Goal: Use online tool/utility: Utilize a website feature to perform a specific function

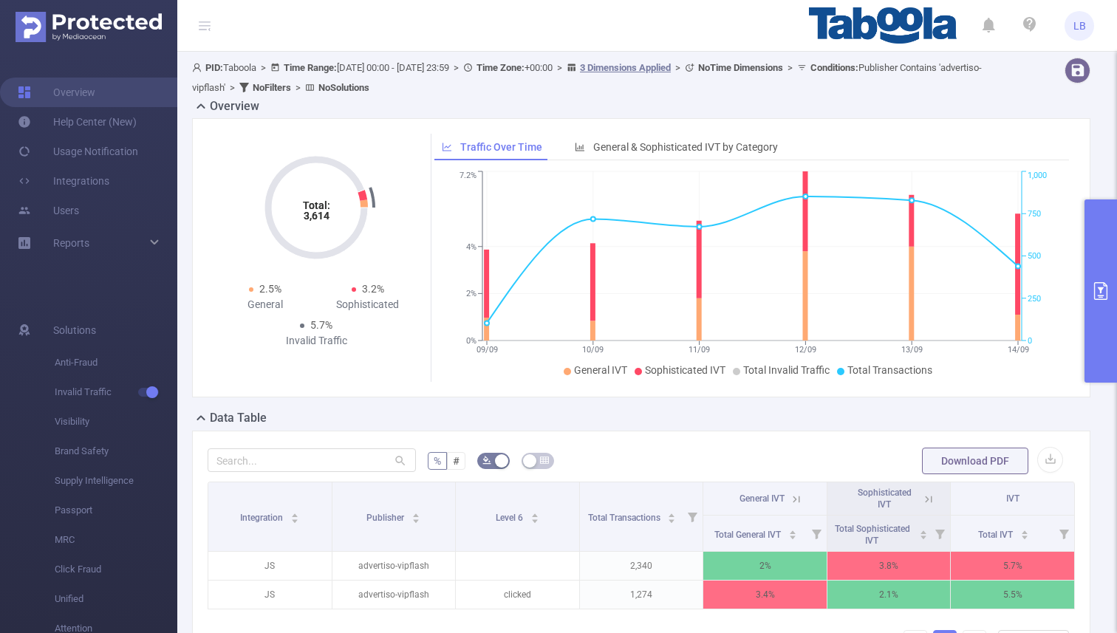
click at [1087, 273] on button "primary" at bounding box center [1100, 290] width 33 height 183
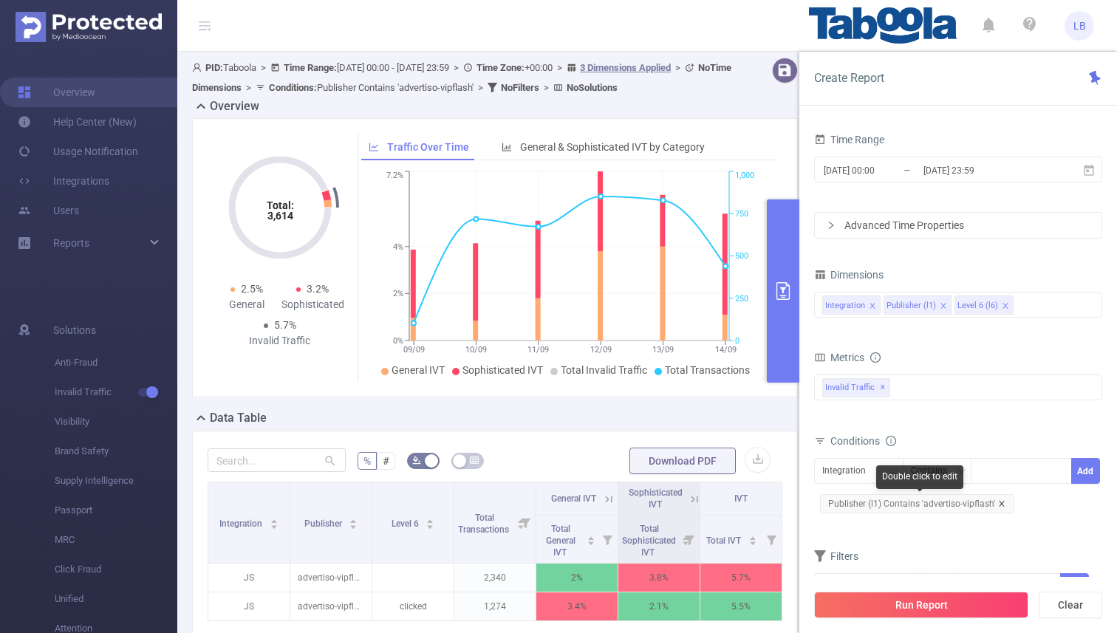
click at [1002, 502] on icon "icon: close" at bounding box center [1001, 503] width 7 height 7
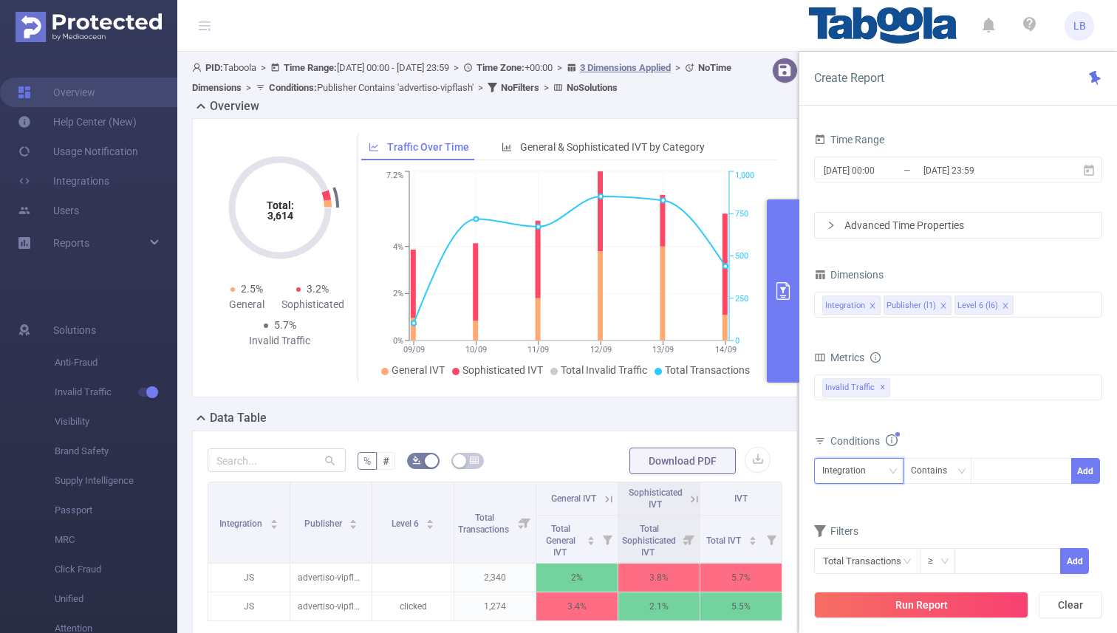
click at [858, 481] on div "Integration" at bounding box center [849, 471] width 54 height 24
click at [871, 519] on li "Publisher (l1)" at bounding box center [858, 525] width 89 height 24
click at [1018, 468] on div at bounding box center [1021, 471] width 85 height 24
paste input "gannettcompany-springfieldnews-leader"
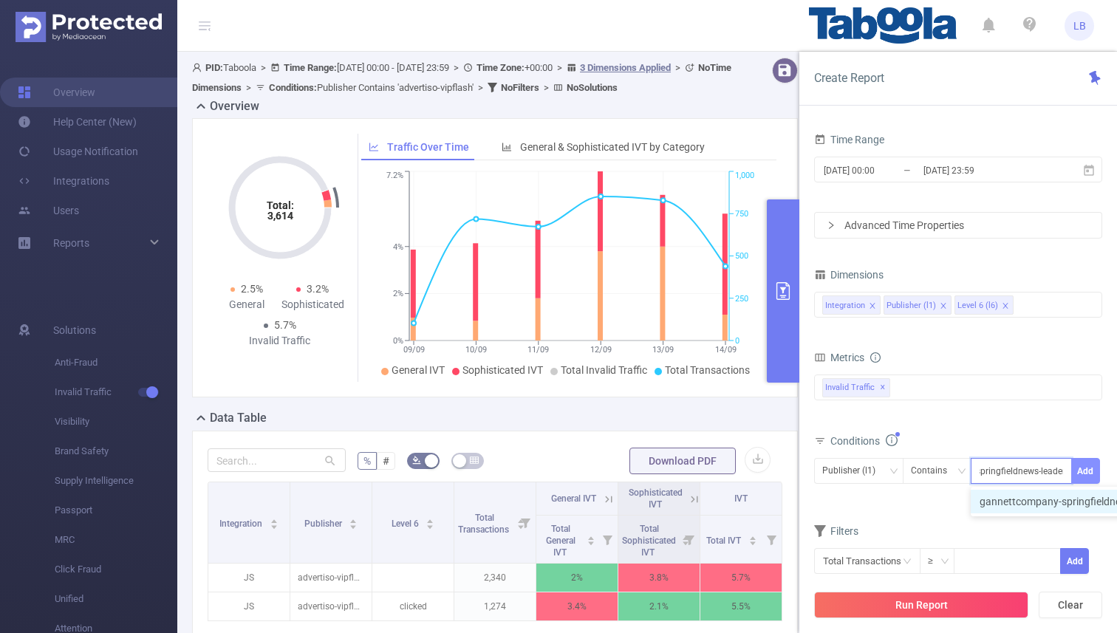
type input "gannettcompany-springfieldnews-leader"
click at [1081, 477] on button "Add" at bounding box center [1085, 471] width 29 height 26
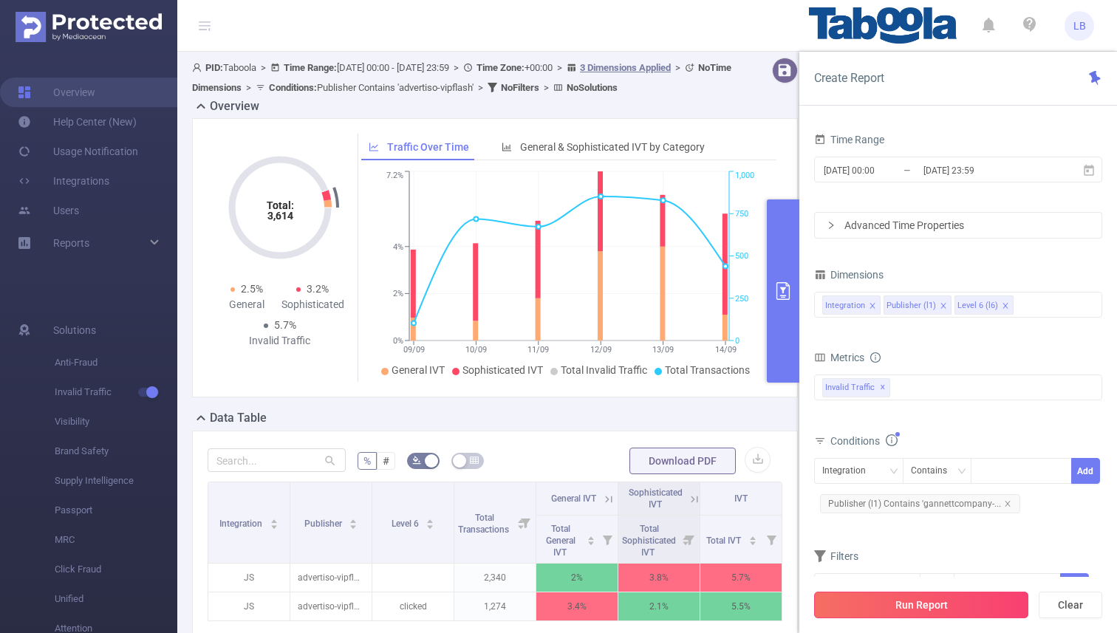
click at [963, 602] on button "Run Report" at bounding box center [921, 605] width 214 height 27
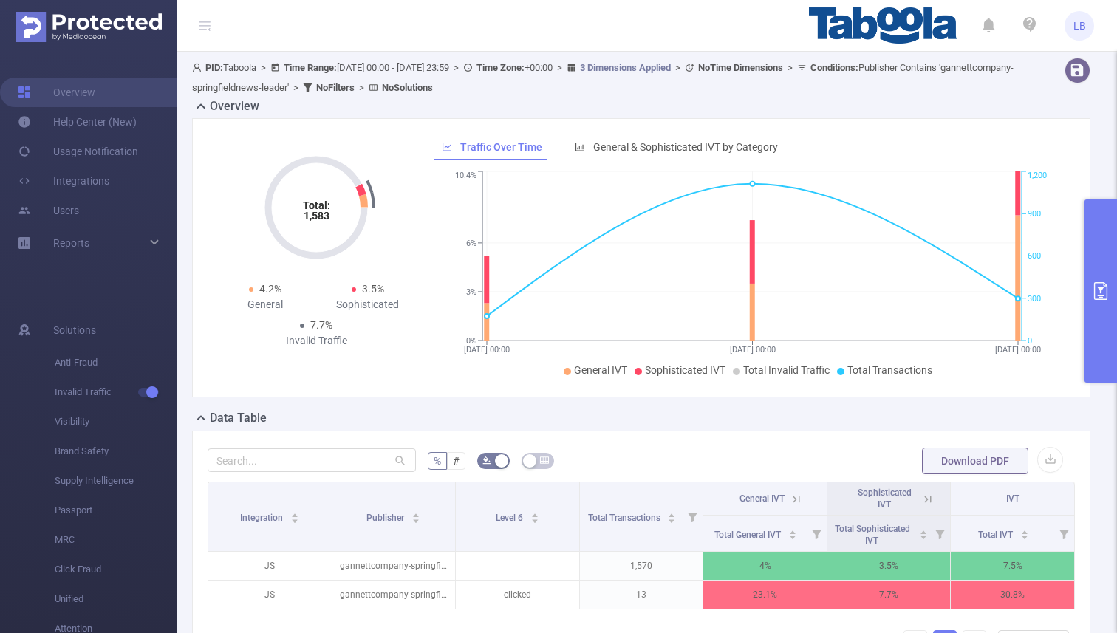
click at [796, 500] on icon at bounding box center [796, 499] width 13 height 13
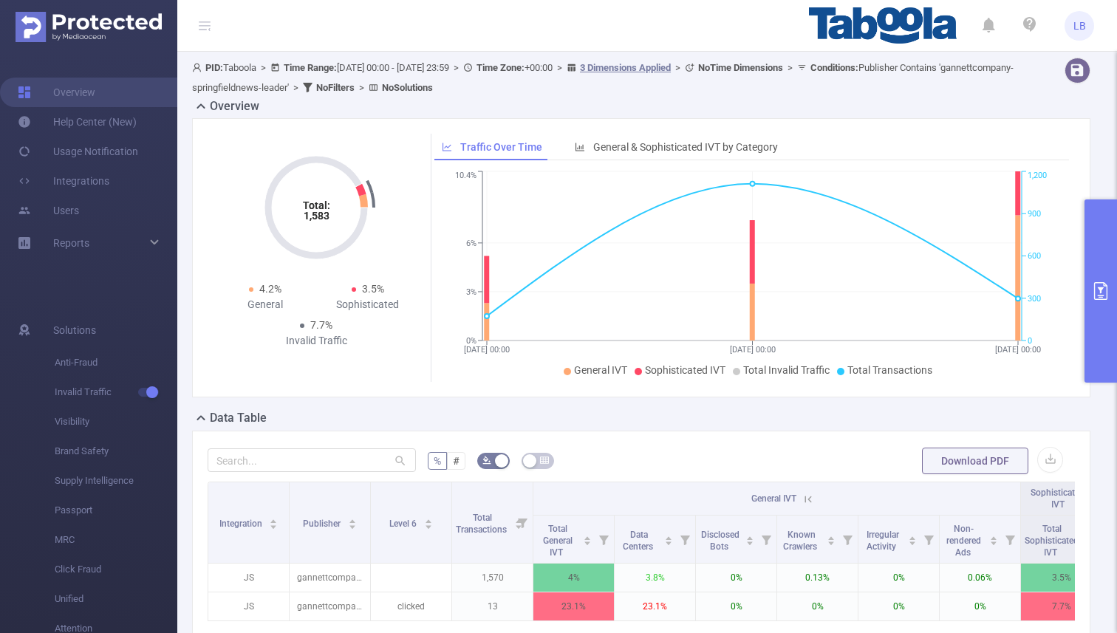
click at [811, 496] on icon at bounding box center [808, 499] width 7 height 7
